Goal: Transaction & Acquisition: Download file/media

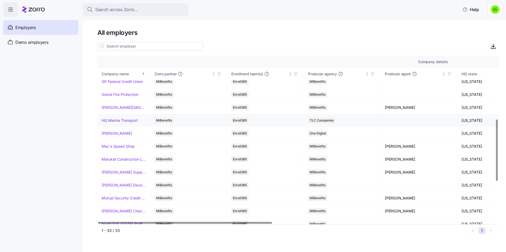
scroll to position [185, 0]
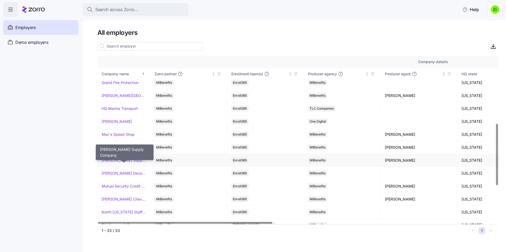
click at [126, 161] on link "[PERSON_NAME] Supply Company" at bounding box center [124, 160] width 44 height 5
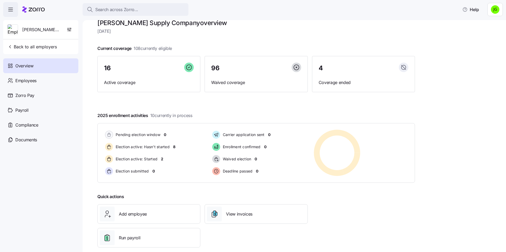
scroll to position [18, 0]
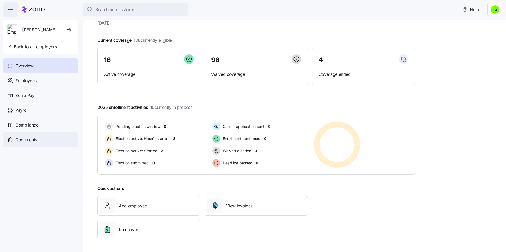
click at [22, 142] on span "Documents" at bounding box center [26, 140] width 22 height 7
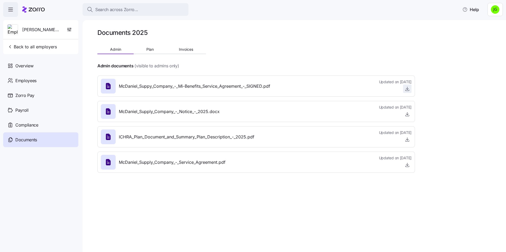
click at [407, 89] on icon "button" at bounding box center [406, 88] width 5 height 5
click at [406, 164] on icon "button" at bounding box center [406, 164] width 5 height 5
